Goal: Information Seeking & Learning: Learn about a topic

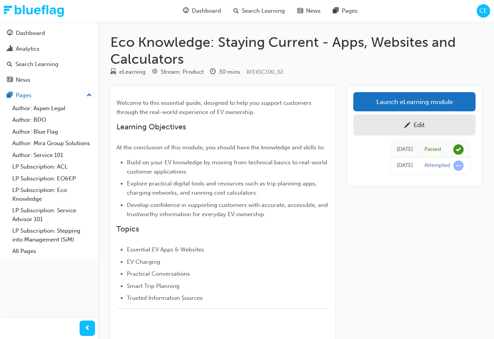
click at [206, 256] on ul "Essential EV Apps & Websites EV Charging Practical Conversations Smart Trip Pla…" at bounding box center [222, 274] width 212 height 58
click at [416, 126] on div "Edit" at bounding box center [418, 125] width 11 height 8
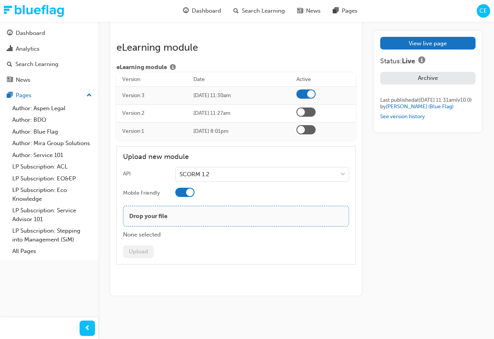
scroll to position [1340, 0]
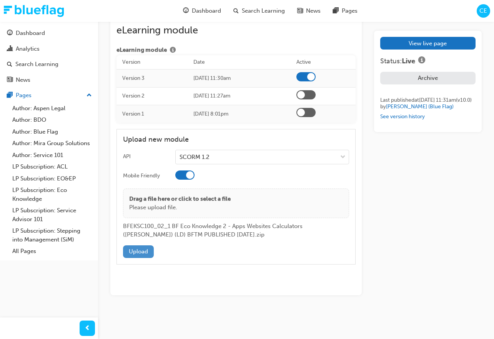
click at [134, 258] on button "Upload" at bounding box center [138, 251] width 31 height 13
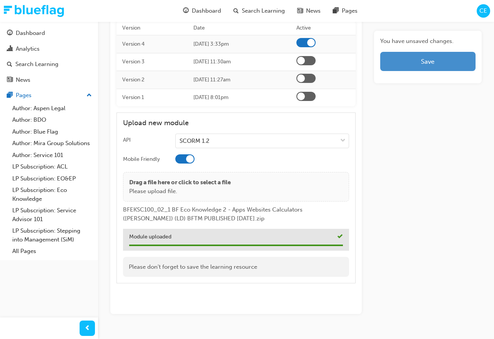
click at [443, 65] on button "Save" at bounding box center [427, 61] width 95 height 19
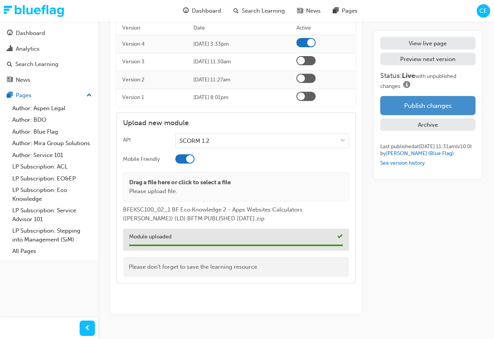
click at [427, 105] on button "Publish changes" at bounding box center [427, 105] width 95 height 19
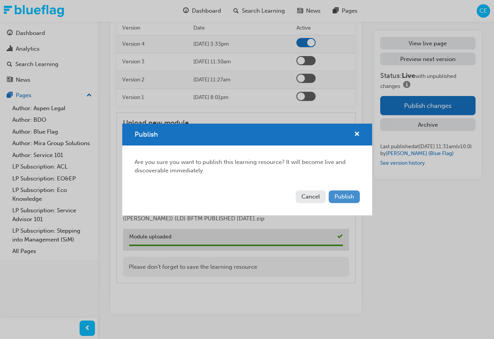
click at [347, 195] on span "Publish" at bounding box center [344, 196] width 20 height 7
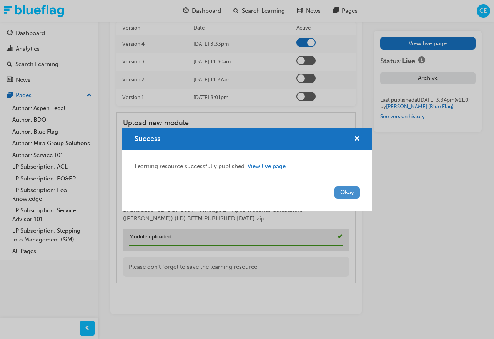
click at [357, 186] on button "Okay" at bounding box center [346, 192] width 25 height 13
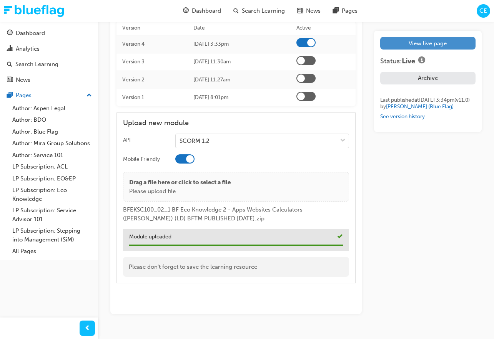
click at [404, 43] on link "View live page" at bounding box center [427, 43] width 95 height 13
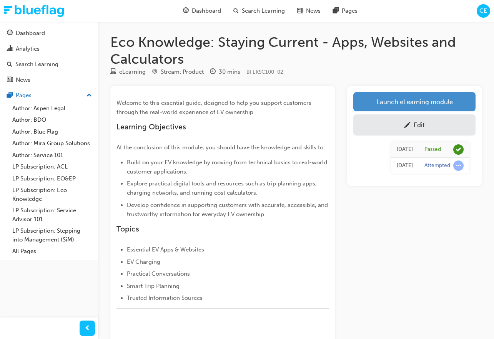
click at [416, 98] on link "Launch eLearning module" at bounding box center [414, 101] width 122 height 19
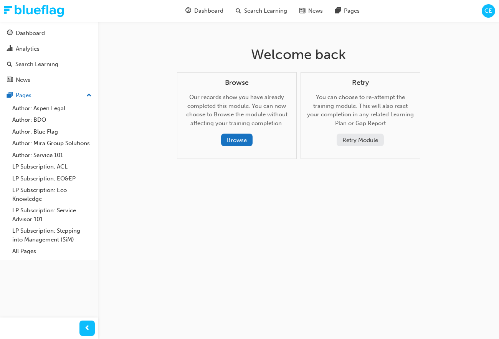
click at [355, 140] on button "Retry Module" at bounding box center [360, 140] width 47 height 13
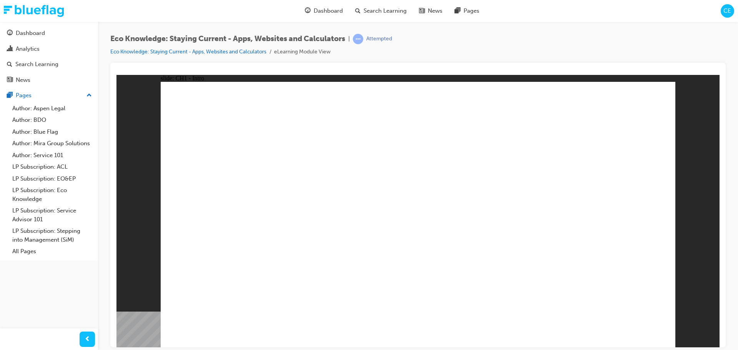
drag, startPoint x: 541, startPoint y: 214, endPoint x: 552, endPoint y: 211, distance: 11.5
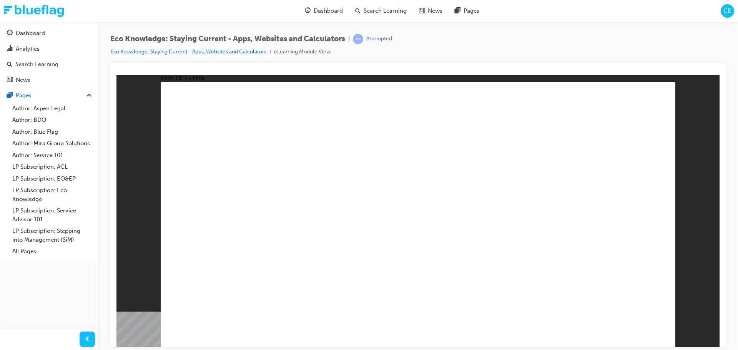
drag, startPoint x: 563, startPoint y: 224, endPoint x: 552, endPoint y: 230, distance: 12.9
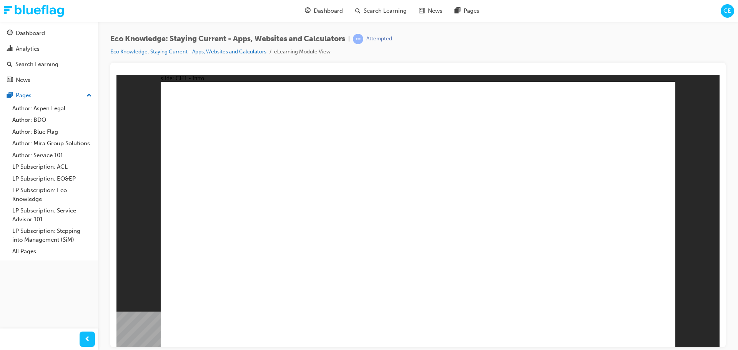
drag, startPoint x: 514, startPoint y: 224, endPoint x: 523, endPoint y: 223, distance: 9.3
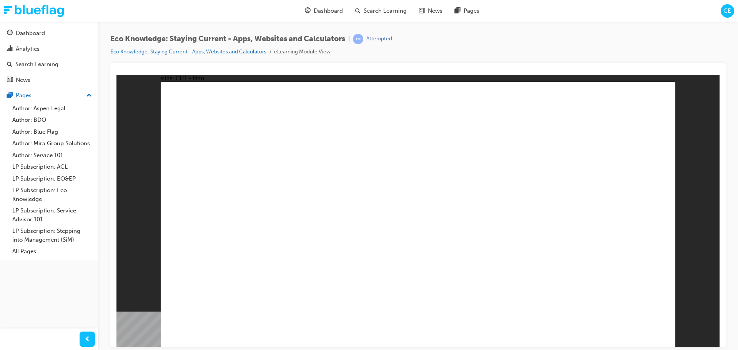
drag, startPoint x: 517, startPoint y: 211, endPoint x: 418, endPoint y: 246, distance: 104.9
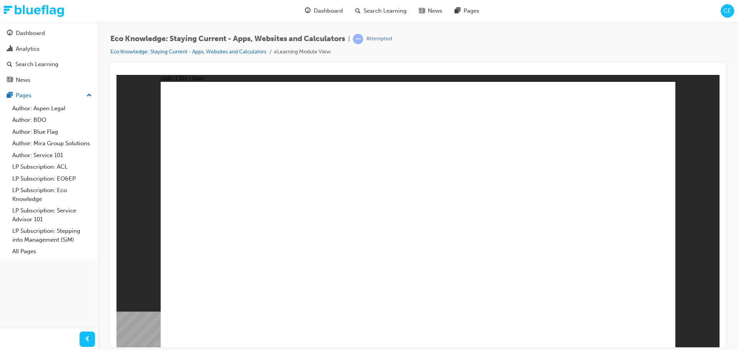
drag, startPoint x: 521, startPoint y: 165, endPoint x: 568, endPoint y: 125, distance: 61.9
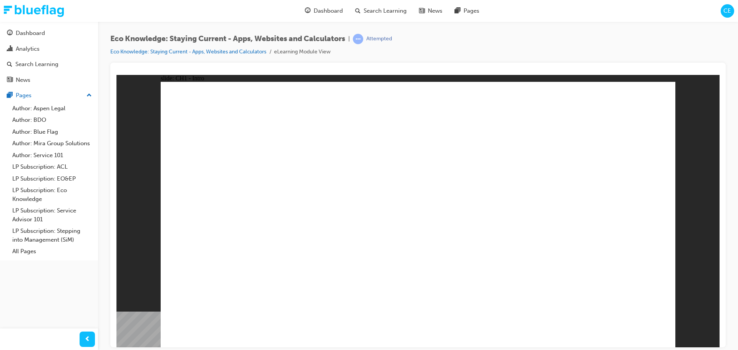
drag, startPoint x: 237, startPoint y: 275, endPoint x: 238, endPoint y: 303, distance: 28.1
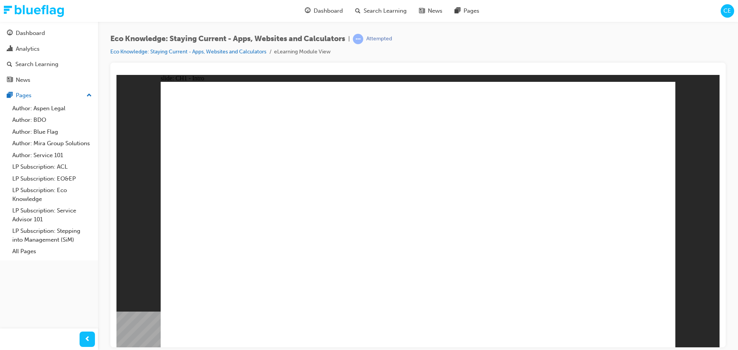
drag, startPoint x: 251, startPoint y: 319, endPoint x: 310, endPoint y: 309, distance: 59.6
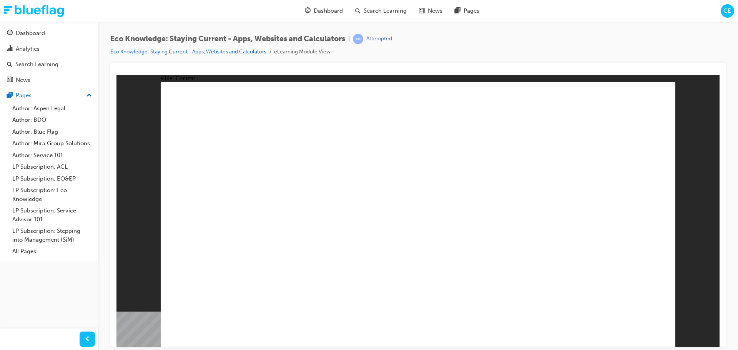
drag, startPoint x: 240, startPoint y: 237, endPoint x: 244, endPoint y: 244, distance: 7.9
drag, startPoint x: 262, startPoint y: 313, endPoint x: 302, endPoint y: 312, distance: 40.7
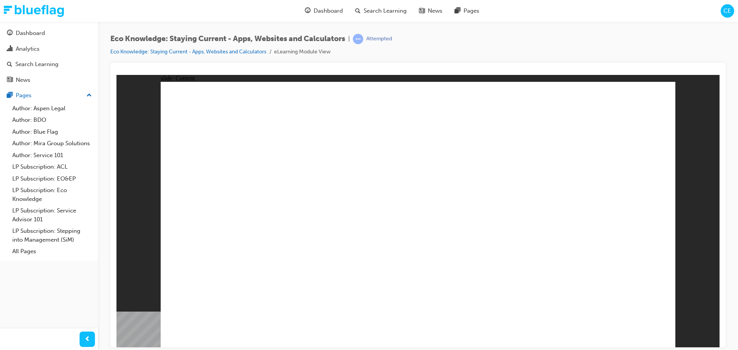
drag, startPoint x: 261, startPoint y: 216, endPoint x: 261, endPoint y: 223, distance: 6.9
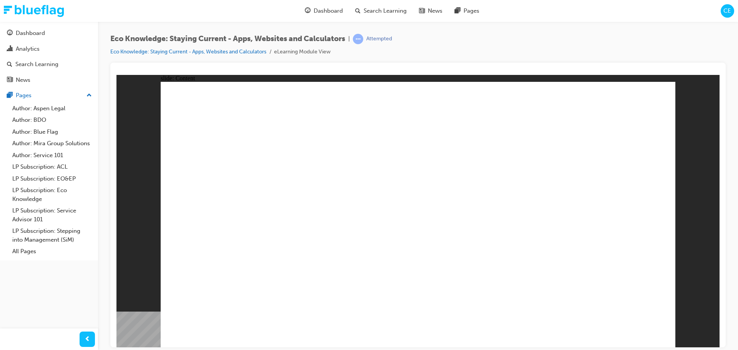
radio input "true"
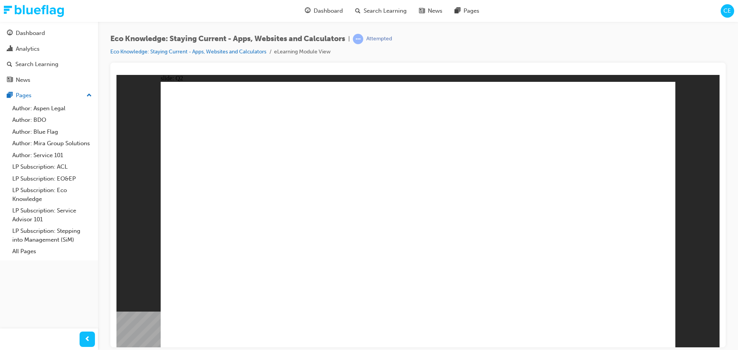
drag, startPoint x: 192, startPoint y: 259, endPoint x: 612, endPoint y: 175, distance: 428.1
drag, startPoint x: 363, startPoint y: 260, endPoint x: 436, endPoint y: 179, distance: 109.1
drag, startPoint x: 246, startPoint y: 259, endPoint x: 490, endPoint y: 176, distance: 257.7
drag, startPoint x: 311, startPoint y: 255, endPoint x: 562, endPoint y: 175, distance: 263.4
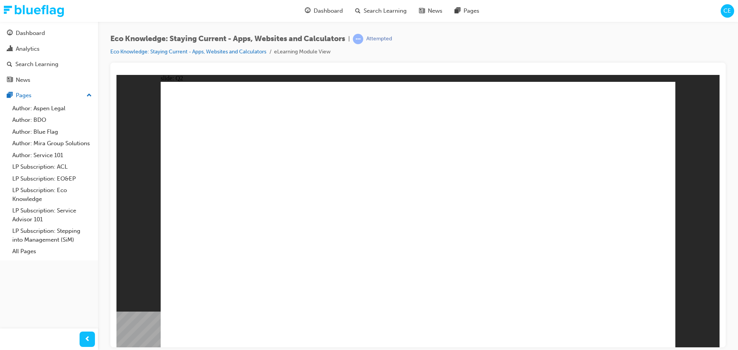
radio input "true"
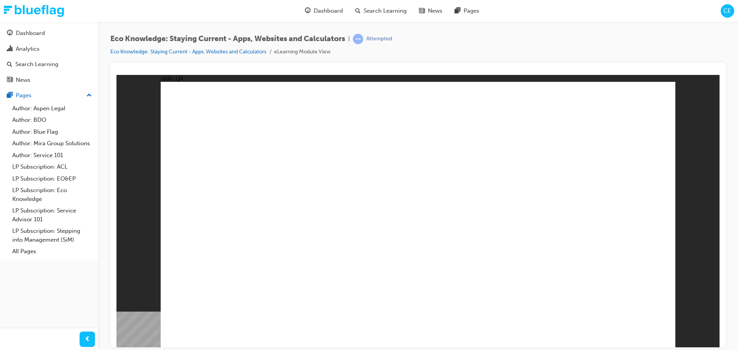
radio input "true"
drag, startPoint x: 499, startPoint y: 280, endPoint x: 620, endPoint y: 311, distance: 125.2
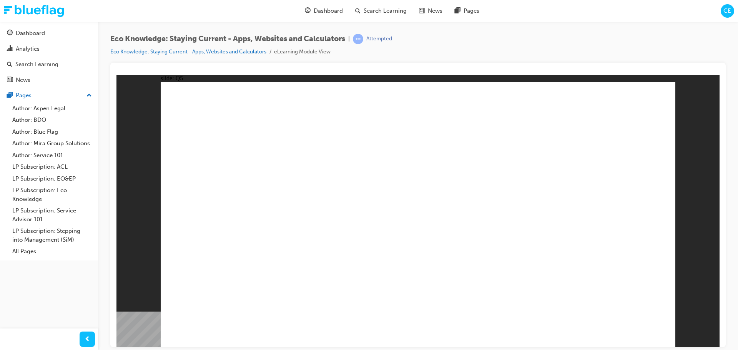
radio input "true"
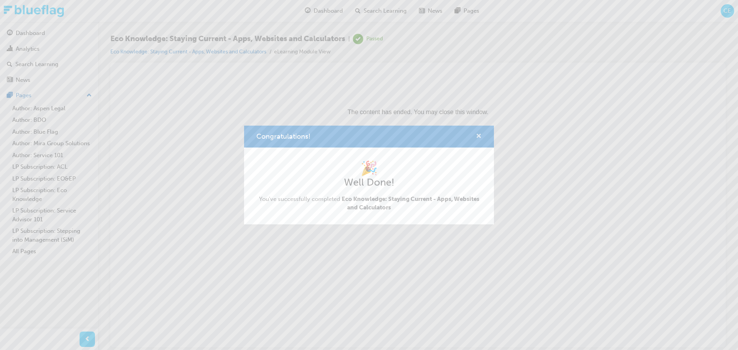
click at [477, 134] on span "cross-icon" at bounding box center [479, 136] width 6 height 7
